Goal: Transaction & Acquisition: Obtain resource

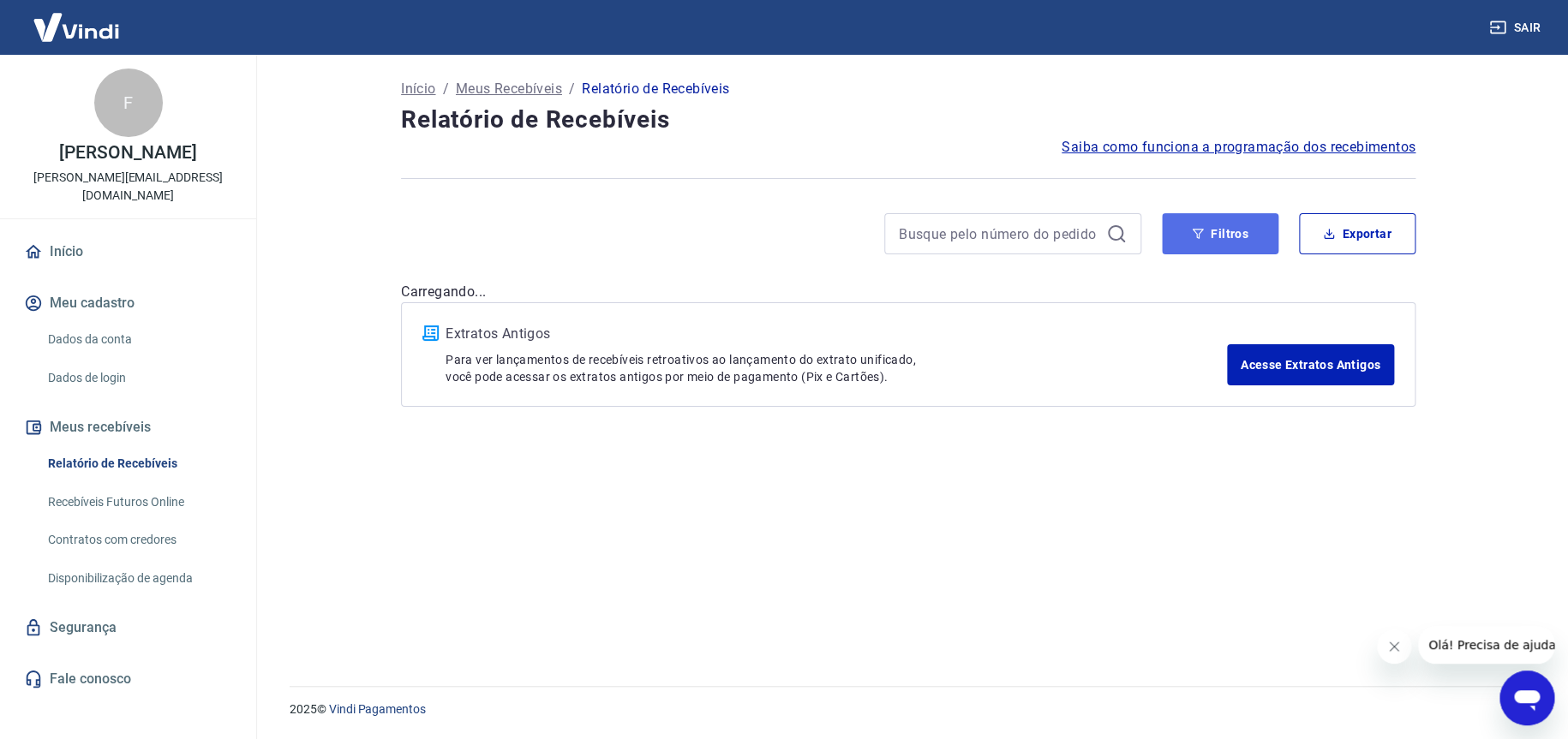
click at [1193, 226] on button "Filtros" at bounding box center [1220, 234] width 117 height 41
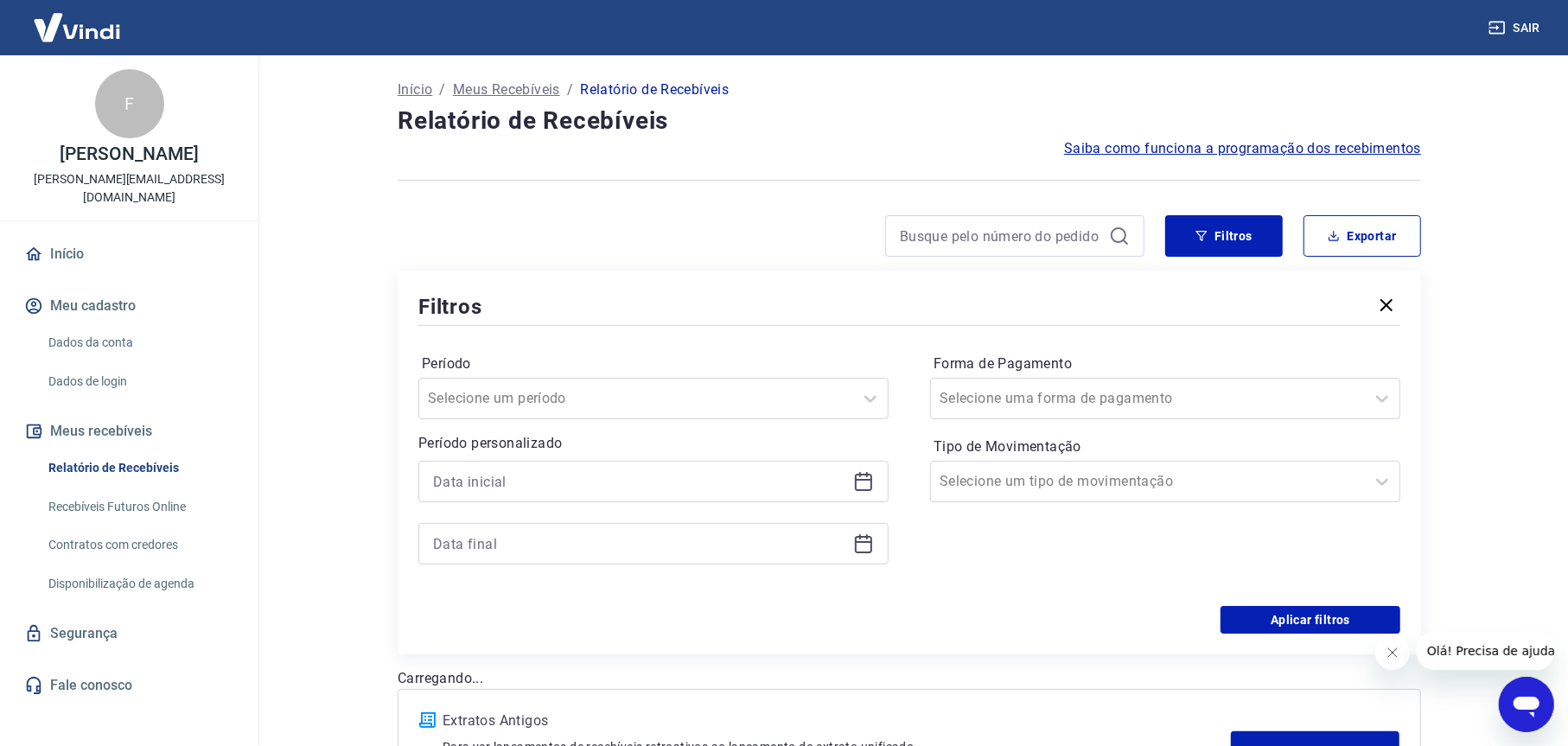
click at [579, 466] on div at bounding box center [653, 482] width 470 height 41
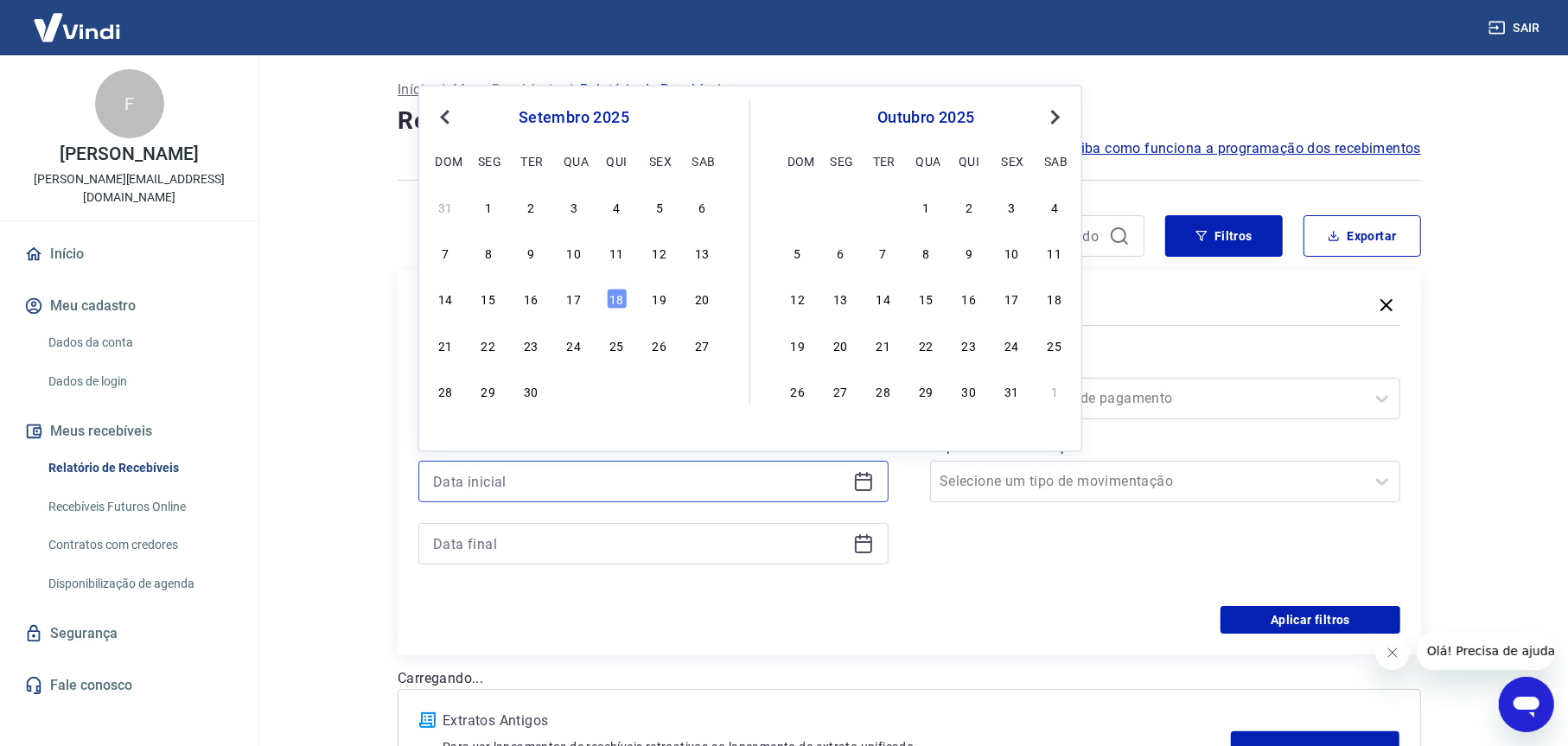
click at [566, 485] on input at bounding box center [639, 482] width 413 height 26
click at [580, 294] on div "17" at bounding box center [573, 298] width 21 height 21
type input "[DATE]"
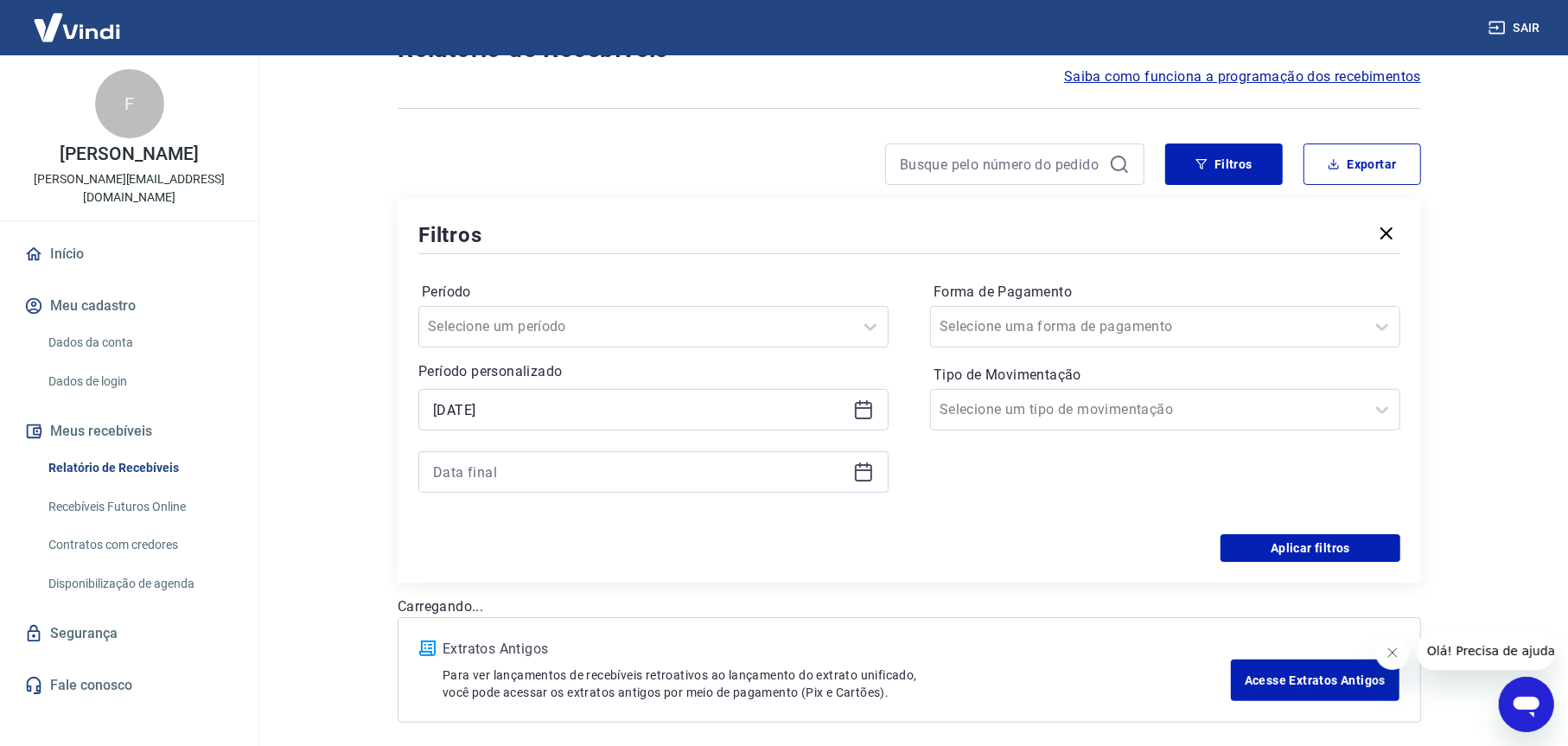
scroll to position [143, 0]
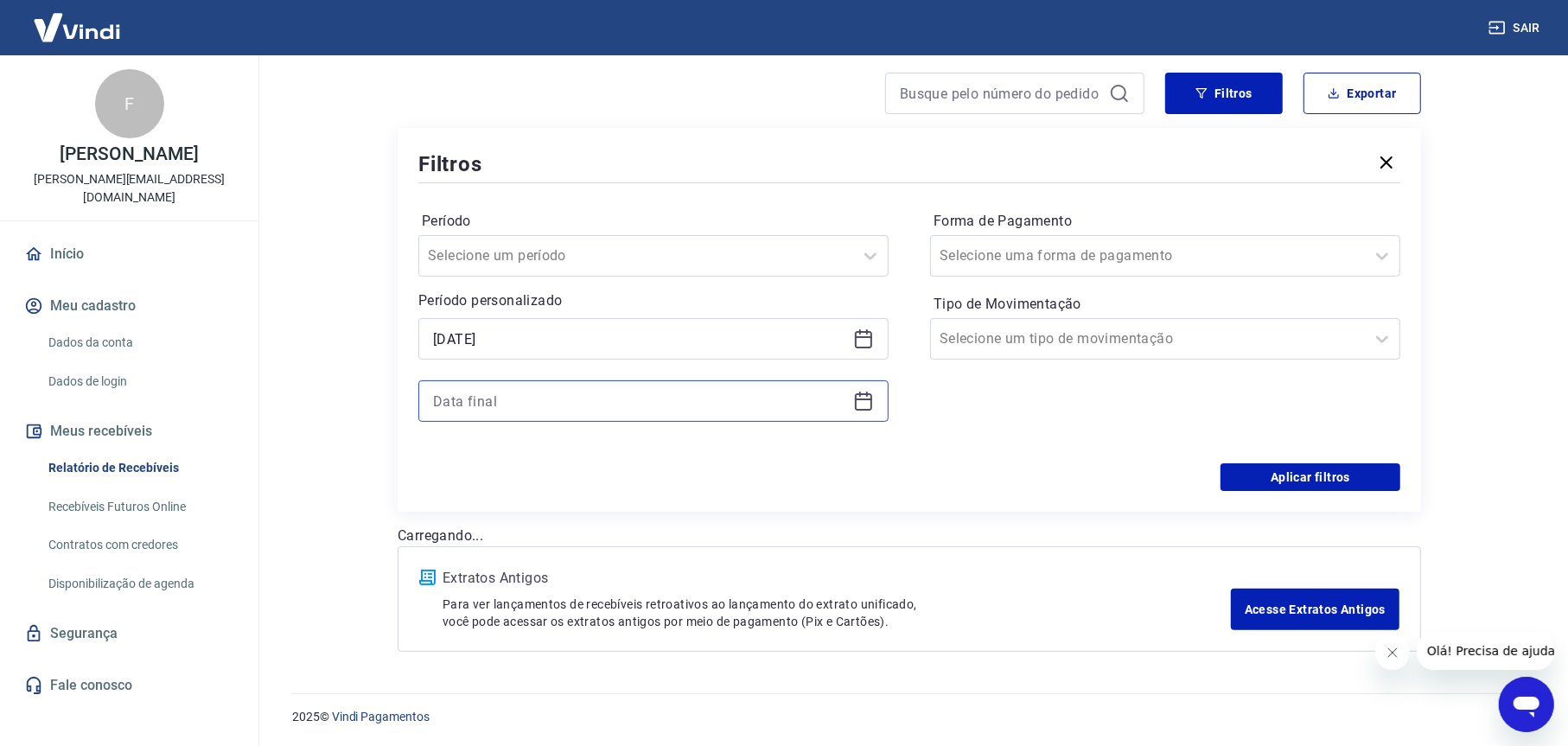
click at [530, 400] on input at bounding box center [639, 401] width 413 height 26
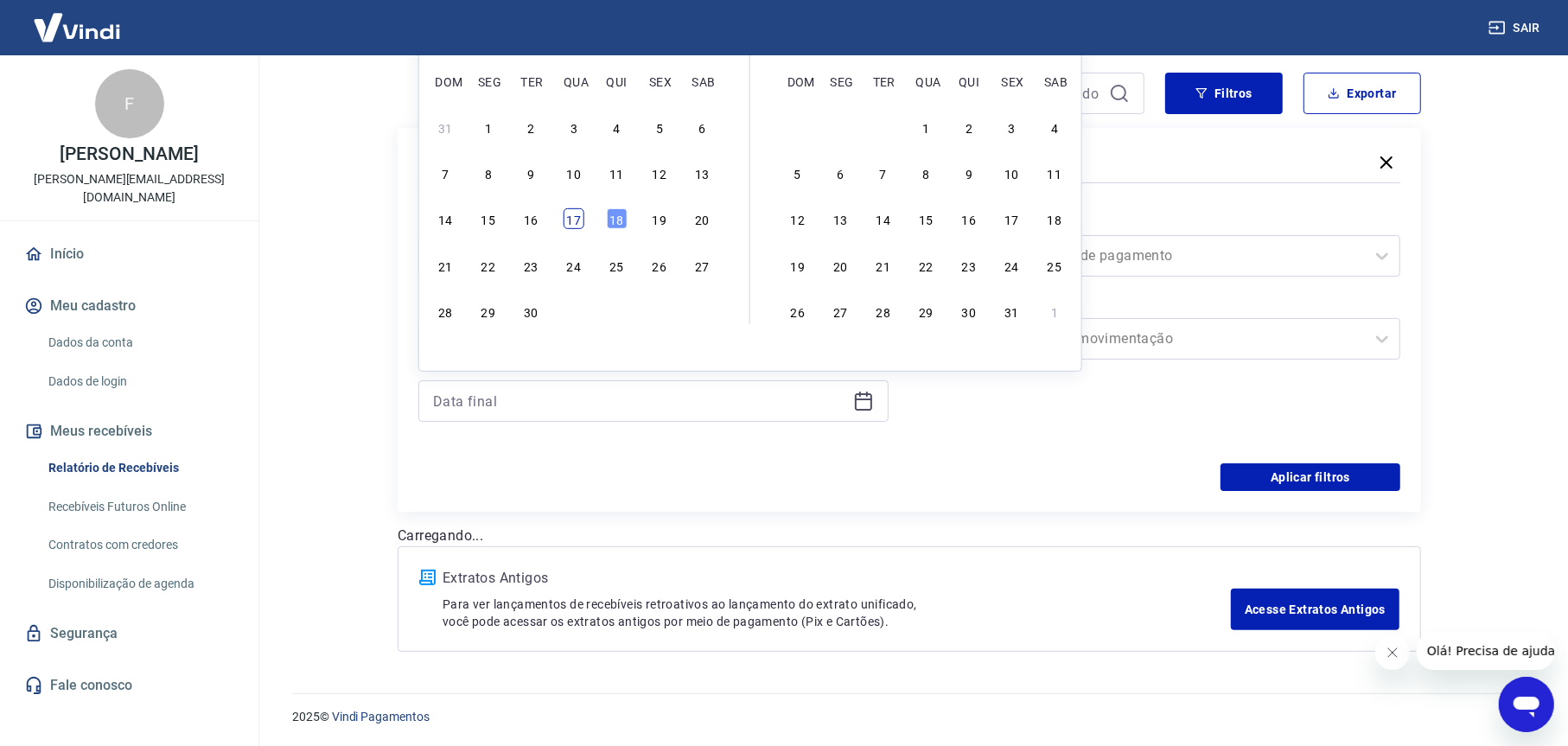
click at [578, 226] on div "17" at bounding box center [573, 218] width 21 height 21
type input "[DATE]"
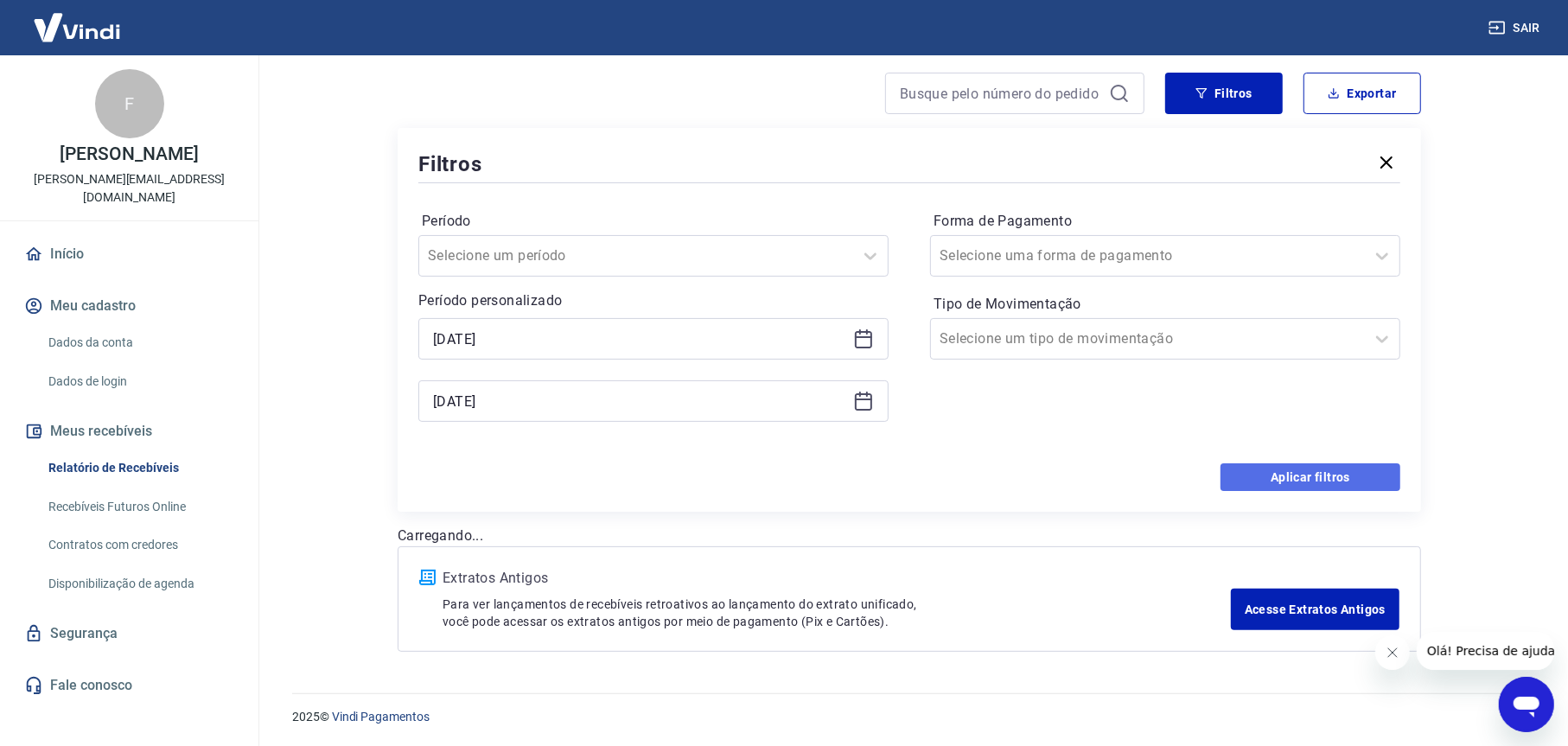
click at [1280, 470] on button "Aplicar filtros" at bounding box center [1310, 477] width 179 height 28
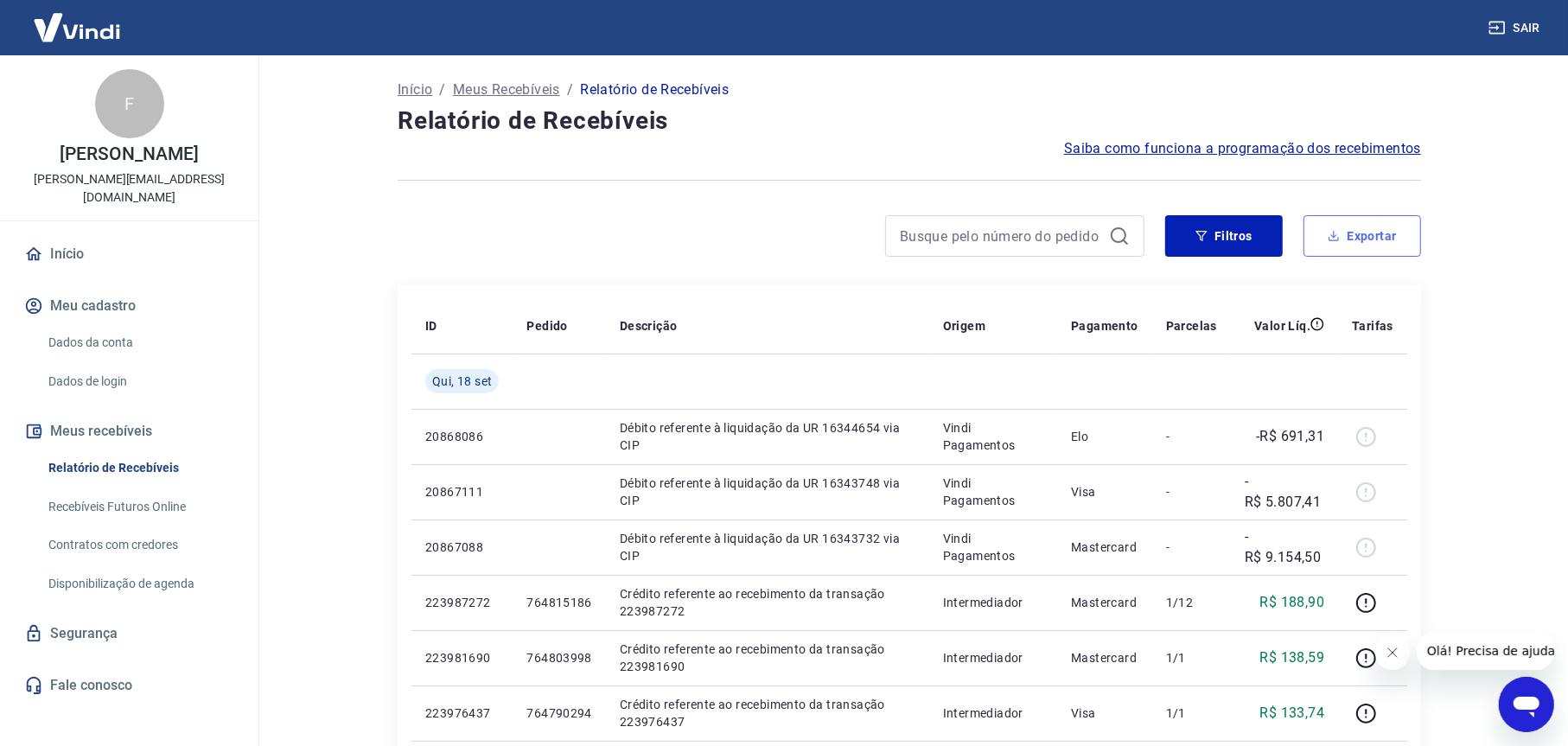
click at [1364, 239] on button "Exportar" at bounding box center [1362, 236] width 118 height 41
type input "[DATE]"
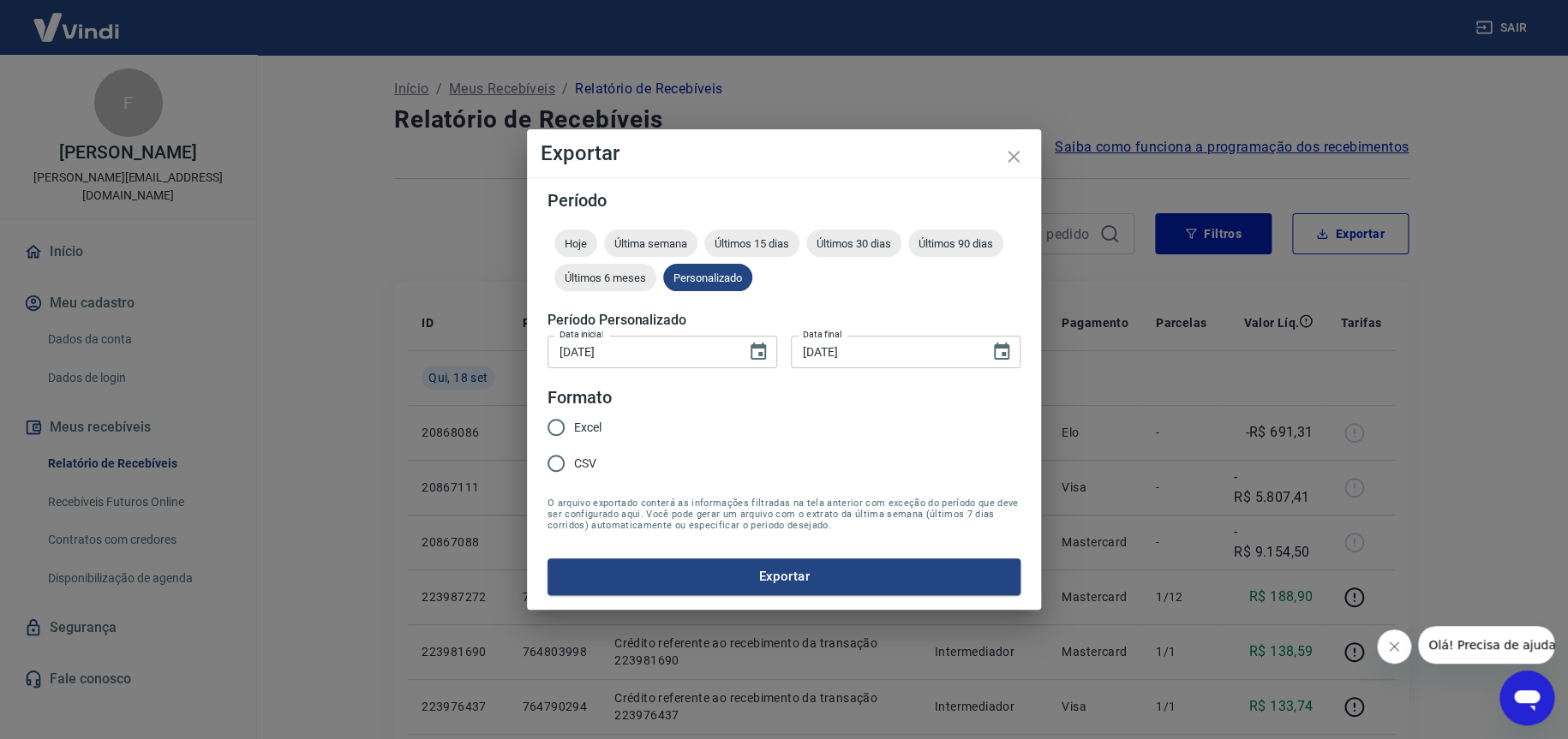
click at [598, 427] on span "Excel" at bounding box center [587, 427] width 27 height 18
click at [574, 427] on input "Excel" at bounding box center [556, 427] width 36 height 36
radio input "true"
click at [744, 568] on button "Exportar" at bounding box center [784, 576] width 473 height 36
